Goal: Task Accomplishment & Management: Use online tool/utility

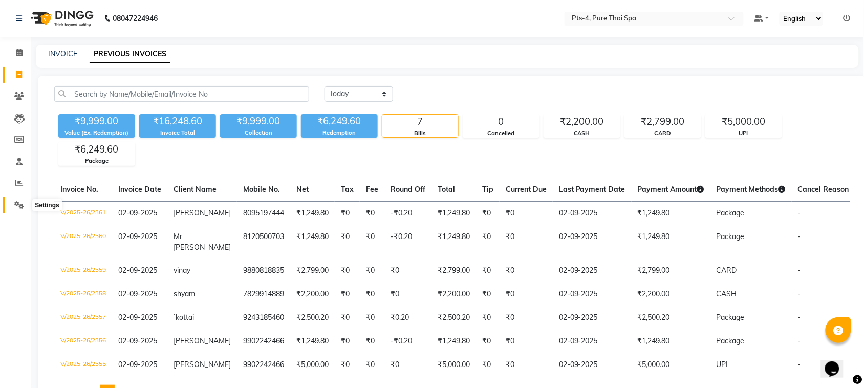
click at [16, 210] on span at bounding box center [19, 206] width 18 height 12
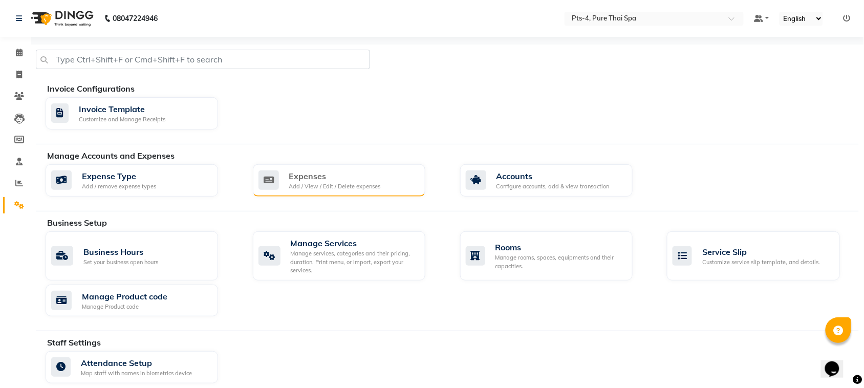
click at [309, 183] on div "Add / View / Edit / Delete expenses" at bounding box center [335, 186] width 92 height 9
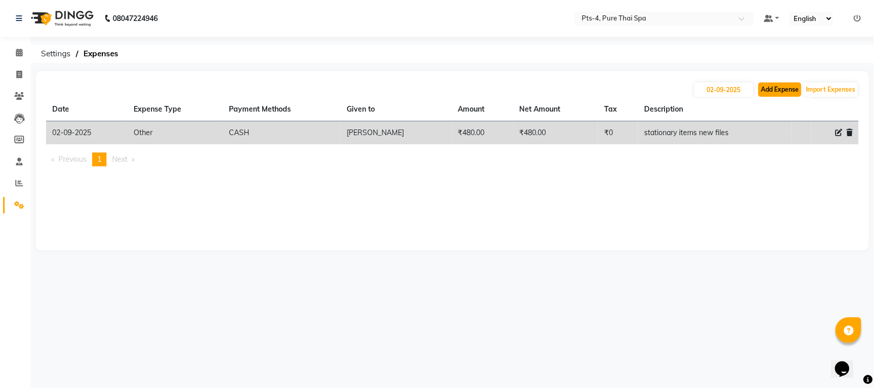
click at [769, 95] on button "Add Expense" at bounding box center [779, 89] width 43 height 14
select select "1"
select select "5480"
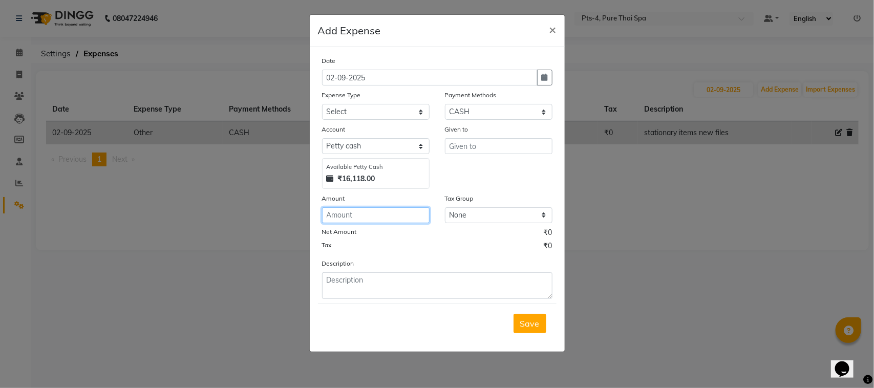
click at [365, 221] on input "number" at bounding box center [376, 215] width 108 height 16
type input "200"
click at [509, 146] on input "text" at bounding box center [499, 146] width 108 height 16
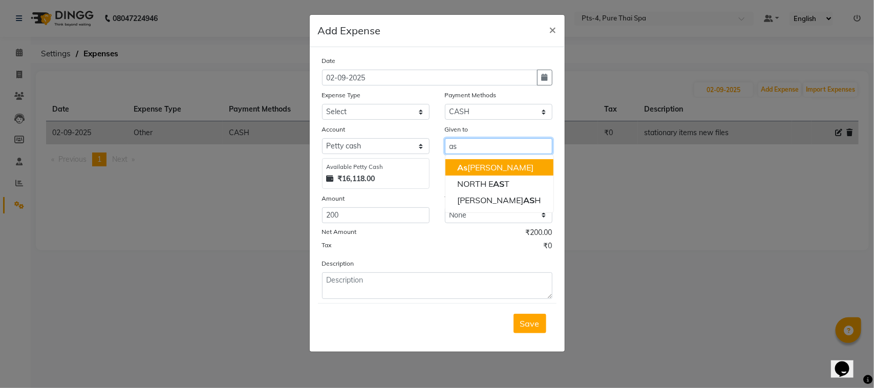
click at [478, 165] on ngb-highlight "As [PERSON_NAME]" at bounding box center [496, 167] width 76 height 10
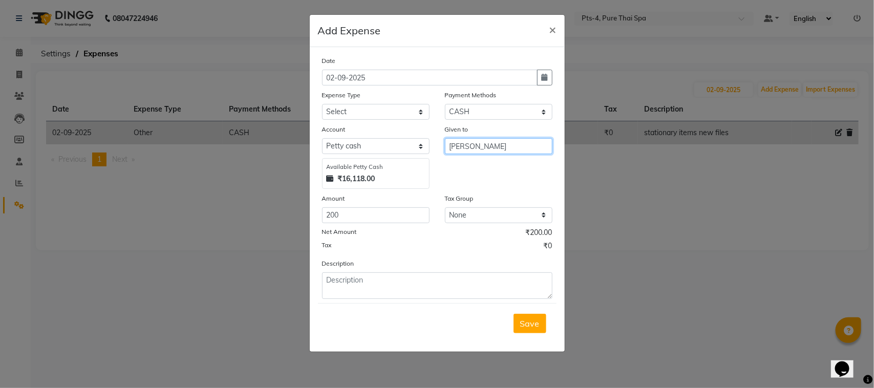
type input "[PERSON_NAME]"
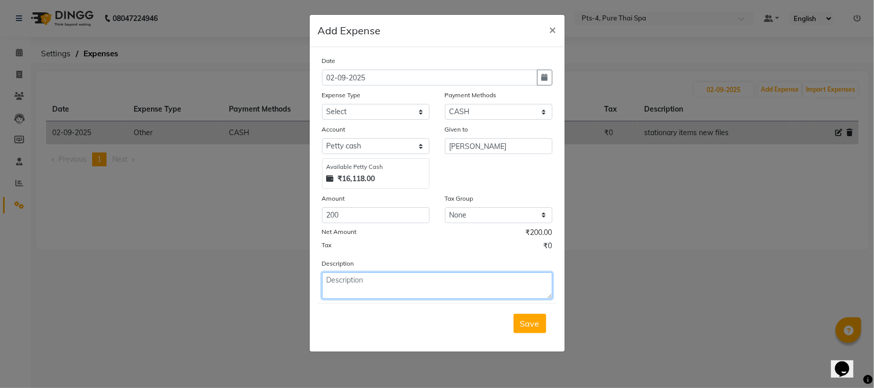
click at [369, 282] on textarea at bounding box center [437, 285] width 230 height 27
type textarea "tea/ puja"
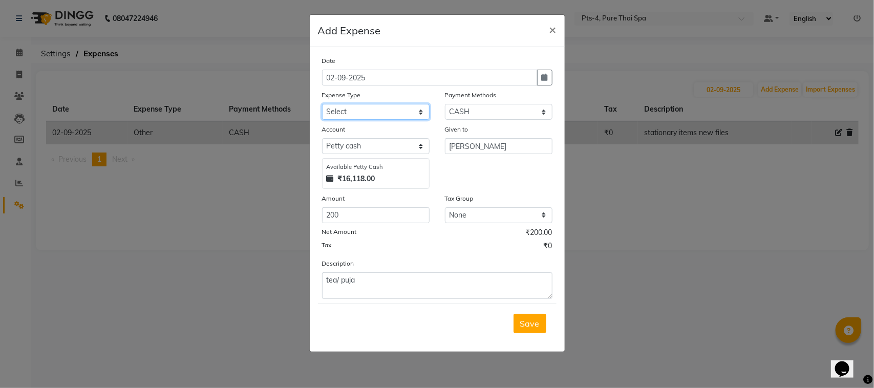
click at [342, 111] on select "Select Bank charges Cleaning and products Donation Electric and water charge In…" at bounding box center [376, 112] width 108 height 16
select select "10852"
click at [322, 104] on select "Select Bank charges Cleaning and products Donation Electric and water charge In…" at bounding box center [376, 112] width 108 height 16
click at [524, 328] on button "Save" at bounding box center [530, 323] width 33 height 19
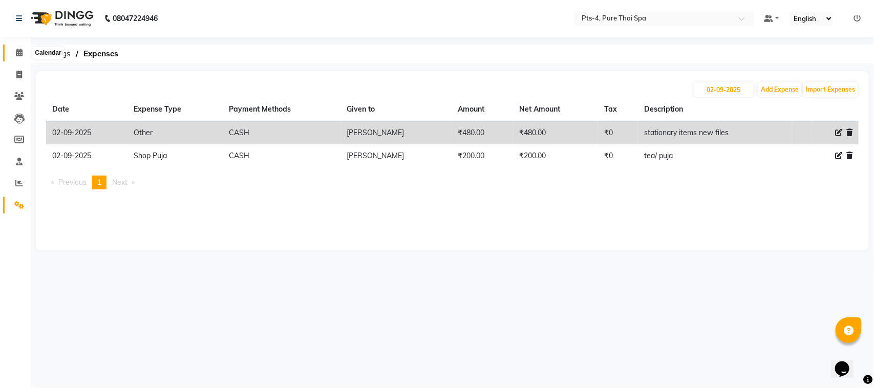
click at [20, 52] on icon at bounding box center [19, 53] width 7 height 8
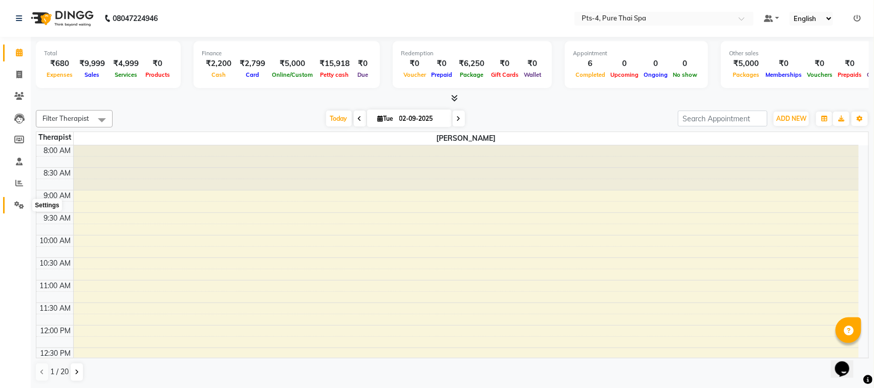
click at [10, 208] on span at bounding box center [19, 206] width 18 height 12
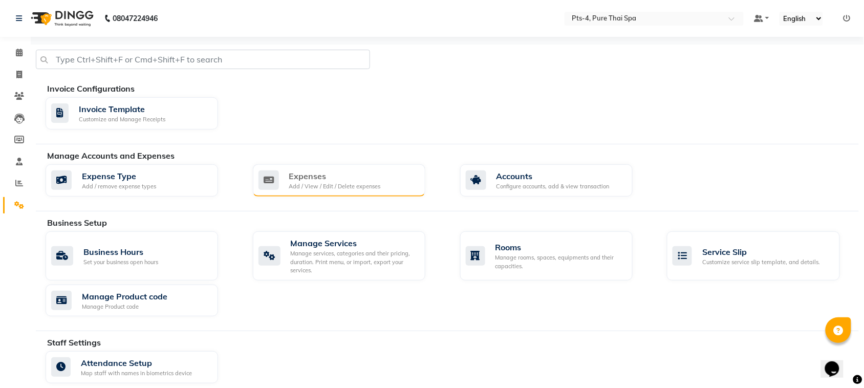
click at [331, 177] on div "Expenses" at bounding box center [335, 176] width 92 height 12
